Goal: Obtain resource: Obtain resource

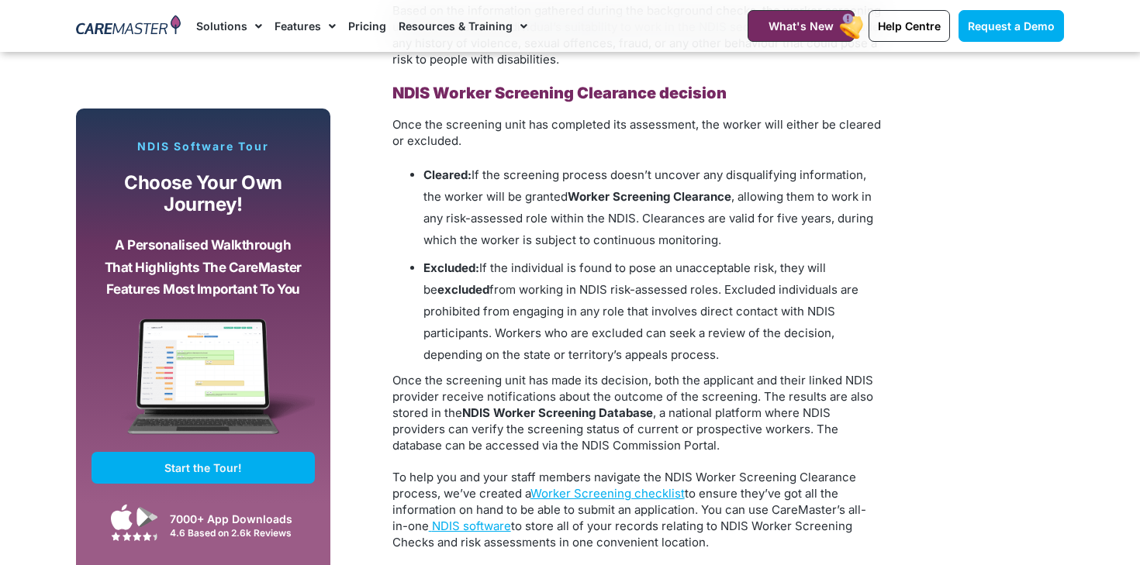
scroll to position [3218, 0]
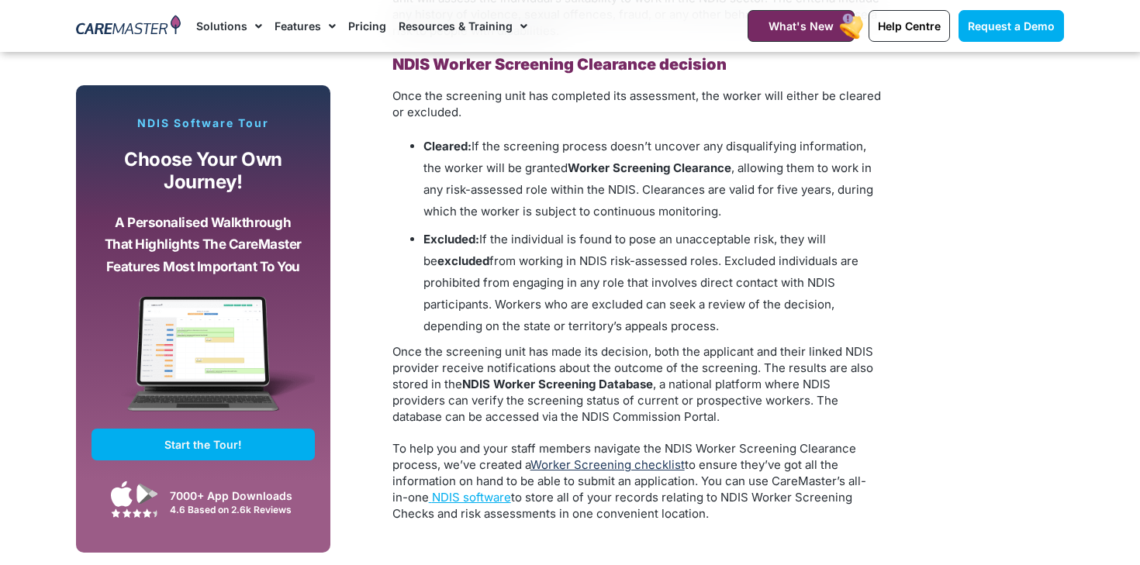
click at [645, 458] on link "Worker Screening checklist" at bounding box center [608, 465] width 154 height 15
